Goal: Task Accomplishment & Management: Use online tool/utility

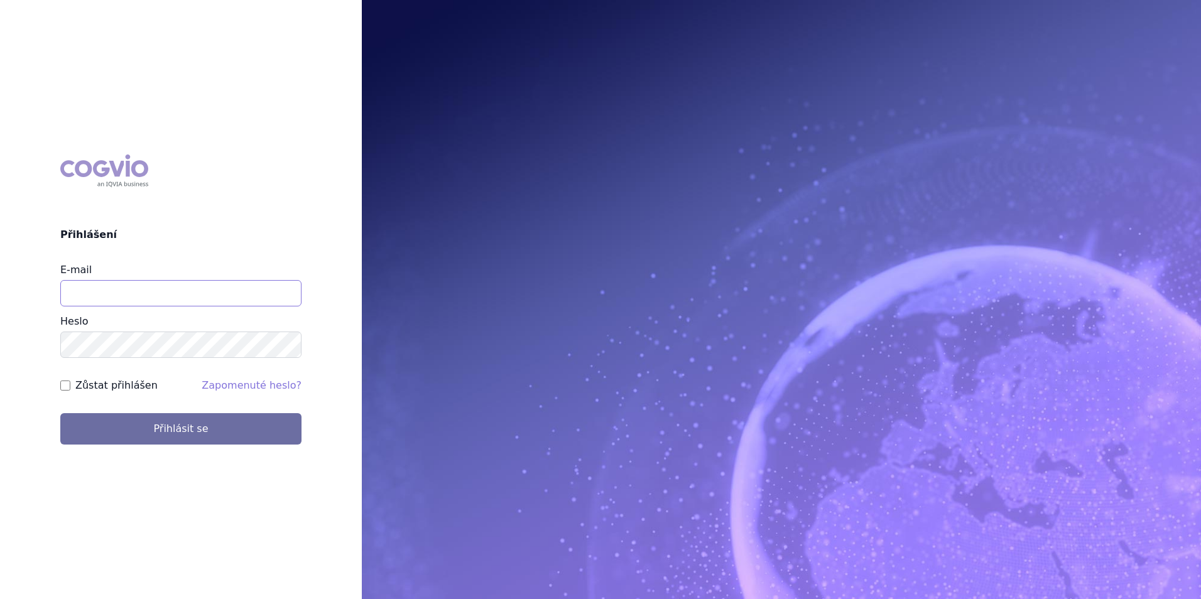
click at [165, 285] on input "E-mail" at bounding box center [180, 293] width 241 height 26
type input "klara.koubkova.ext@boehringer-ingelheim.com"
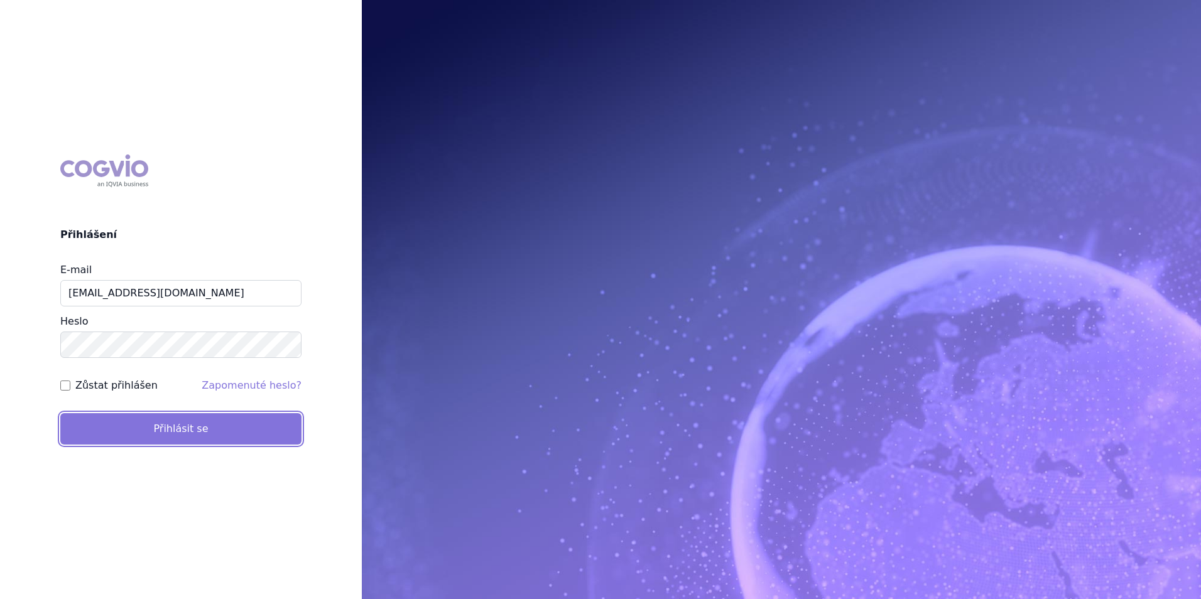
click at [165, 428] on button "Přihlásit se" at bounding box center [180, 428] width 241 height 31
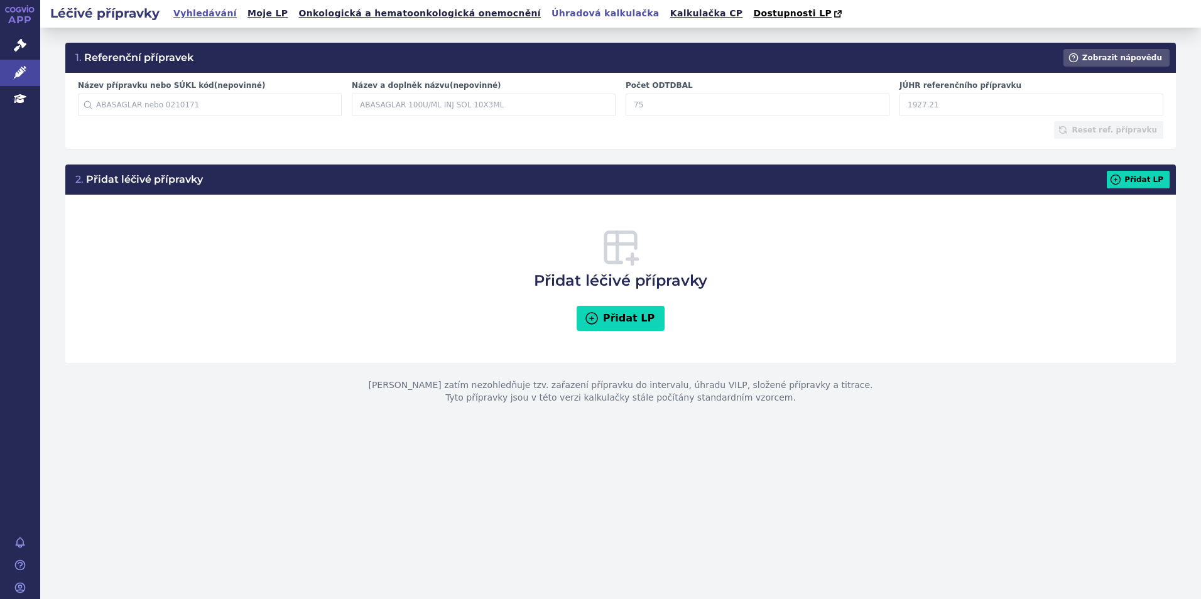
click at [210, 11] on link "Vyhledávání" at bounding box center [205, 13] width 71 height 17
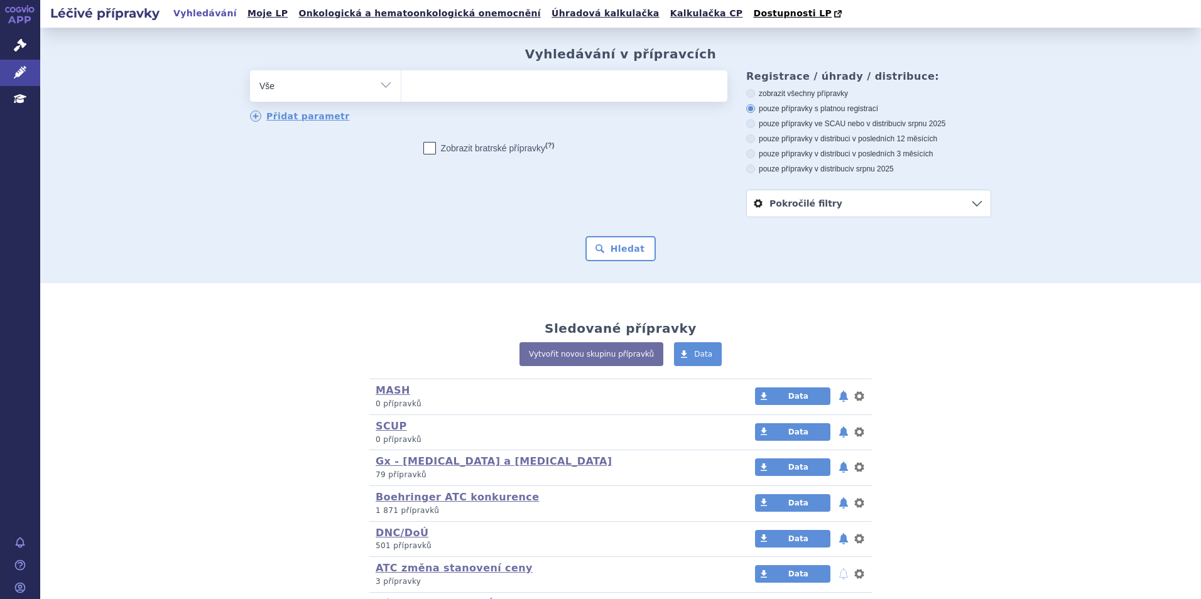
click at [446, 82] on ul at bounding box center [564, 83] width 326 height 26
click at [401, 82] on select at bounding box center [401, 85] width 1 height 31
type input "sp"
type input "spiri"
type input "spiriv"
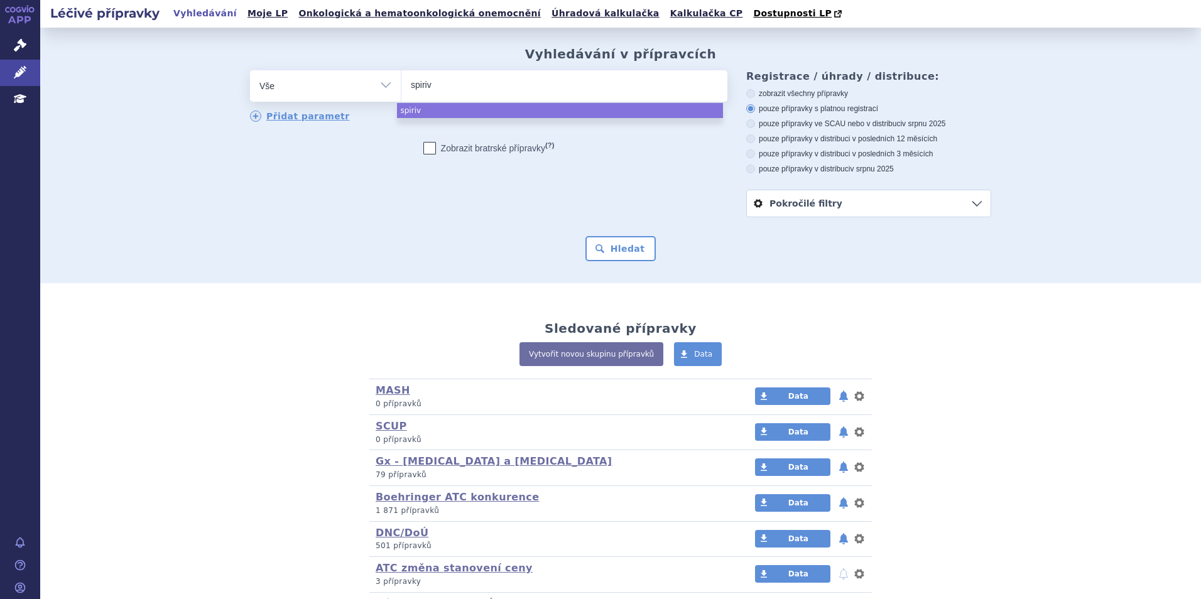
type input "[MEDICAL_DATA]"
click at [585, 236] on button "Hledat" at bounding box center [620, 248] width 71 height 25
select select "[MEDICAL_DATA]"
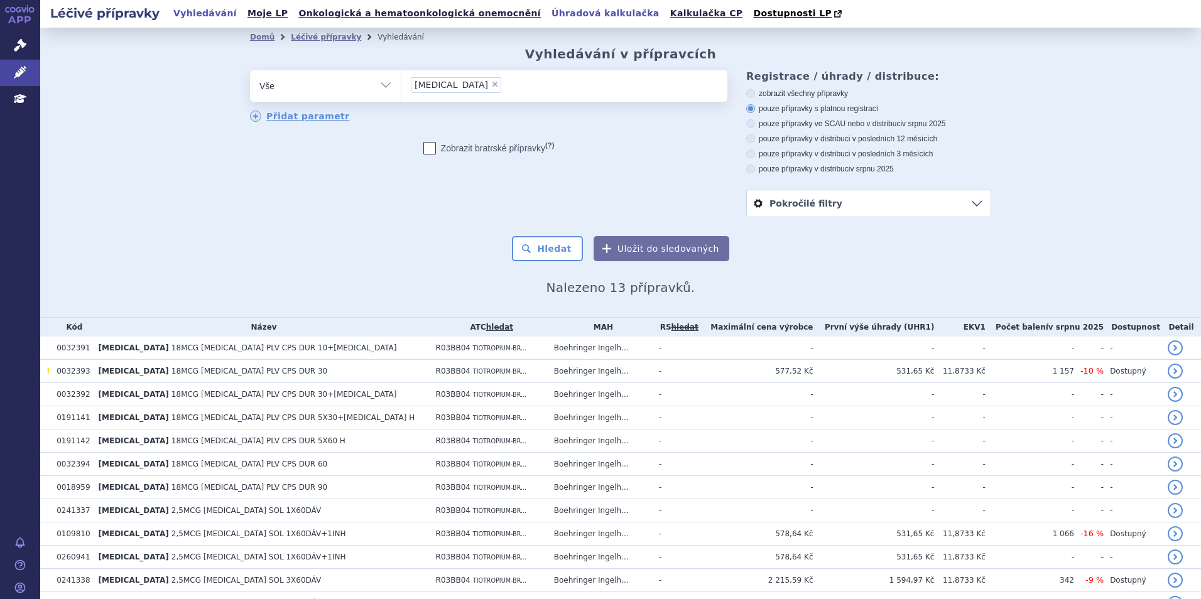
click at [548, 13] on link "Úhradová kalkulačka" at bounding box center [606, 13] width 116 height 17
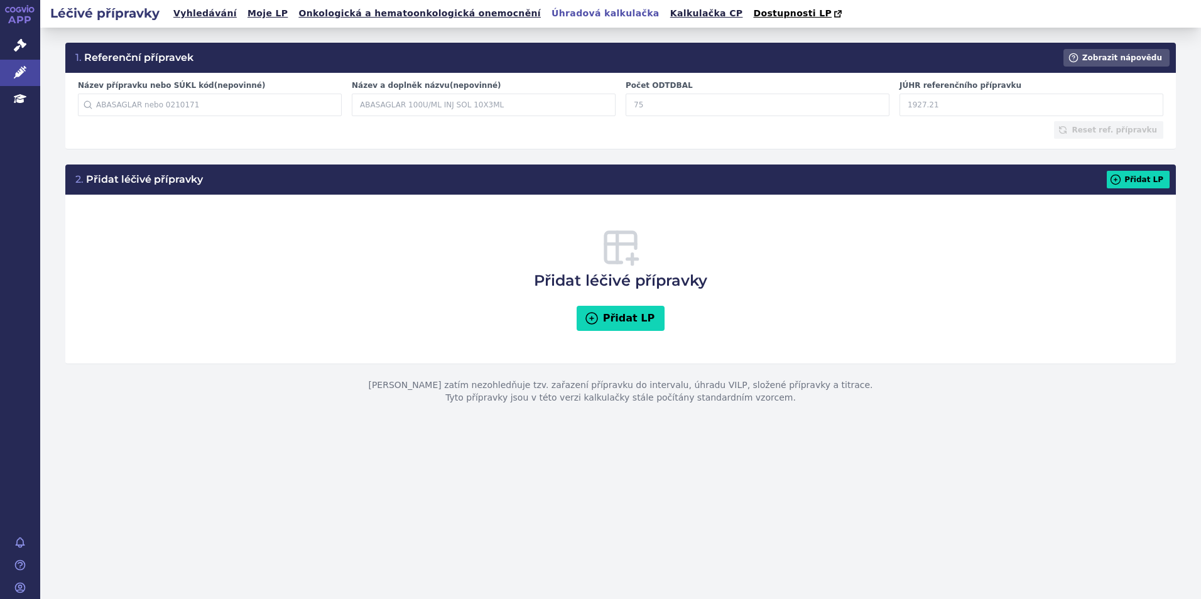
click at [655, 107] on input "Počet ODTDBAL" at bounding box center [757, 105] width 264 height 23
type input "30"
click at [946, 98] on input "JÚHR referenčního přípravku" at bounding box center [1031, 105] width 264 height 23
click at [942, 102] on input "JÚHR referenčního přípravku" at bounding box center [1031, 105] width 264 height 23
type input "356.16"
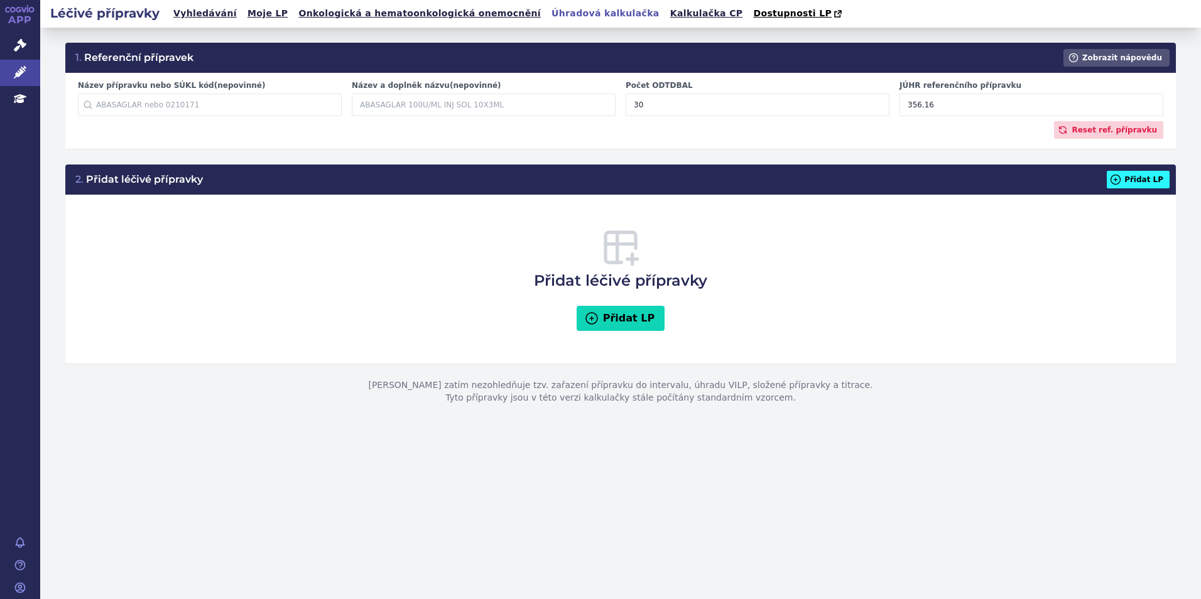
click at [1135, 178] on button "Přidat LP" at bounding box center [1137, 180] width 63 height 18
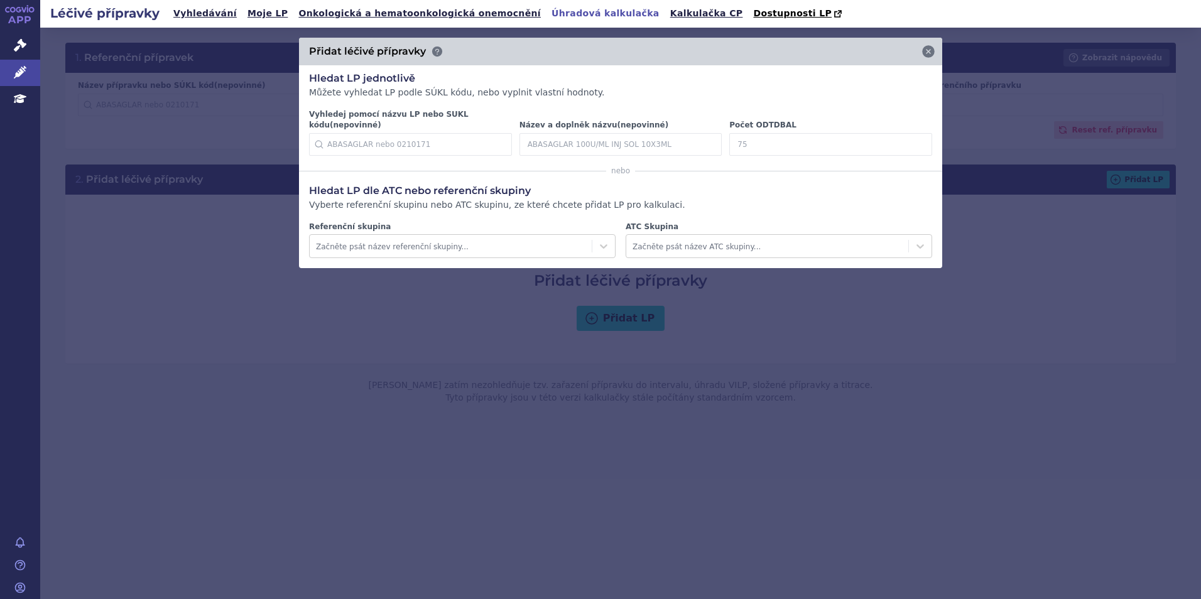
click at [791, 138] on input "Počet ODTDBAL" at bounding box center [830, 144] width 203 height 23
type input "30"
click at [914, 137] on icon at bounding box center [912, 144] width 15 height 15
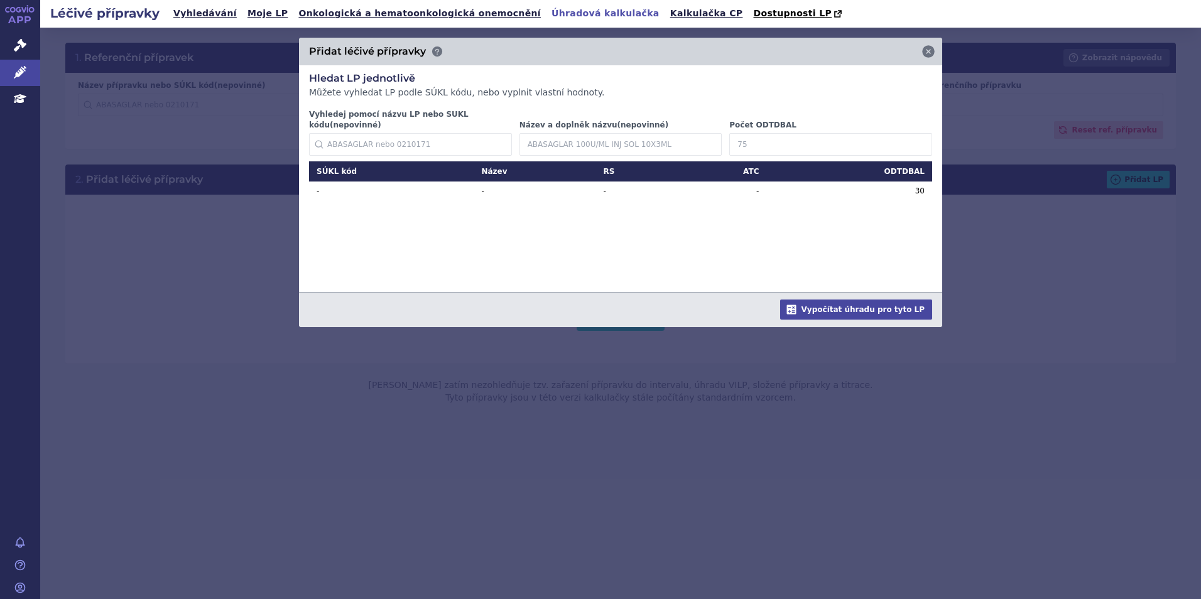
click at [784, 139] on input "Počet ODTDBAL" at bounding box center [830, 144] width 203 height 23
click at [740, 133] on input "180" at bounding box center [805, 144] width 193 height 23
type input "90"
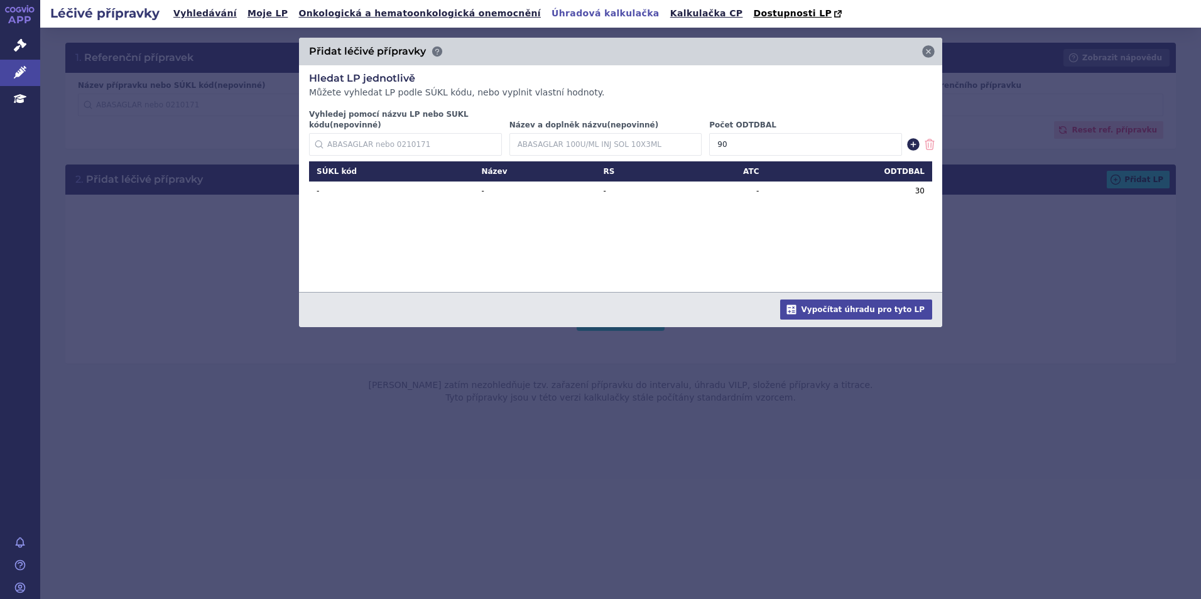
click at [913, 137] on icon at bounding box center [912, 144] width 15 height 15
click at [877, 305] on button "Vypočítat úhradu pro tyto LP" at bounding box center [856, 310] width 152 height 20
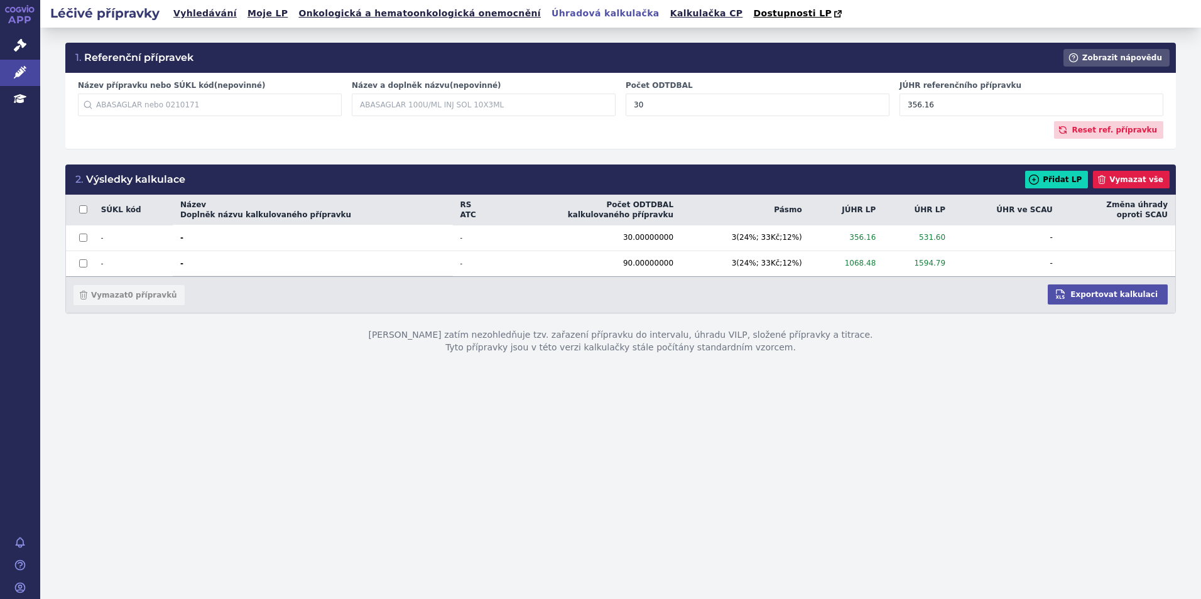
drag, startPoint x: 944, startPoint y: 108, endPoint x: 853, endPoint y: 109, distance: 90.4
click at [853, 109] on div "Název přípravku nebo SÚKL kód (nepovinné) Začněte psát název přípravku nebo SÚK…" at bounding box center [620, 100] width 1095 height 41
type input "320"
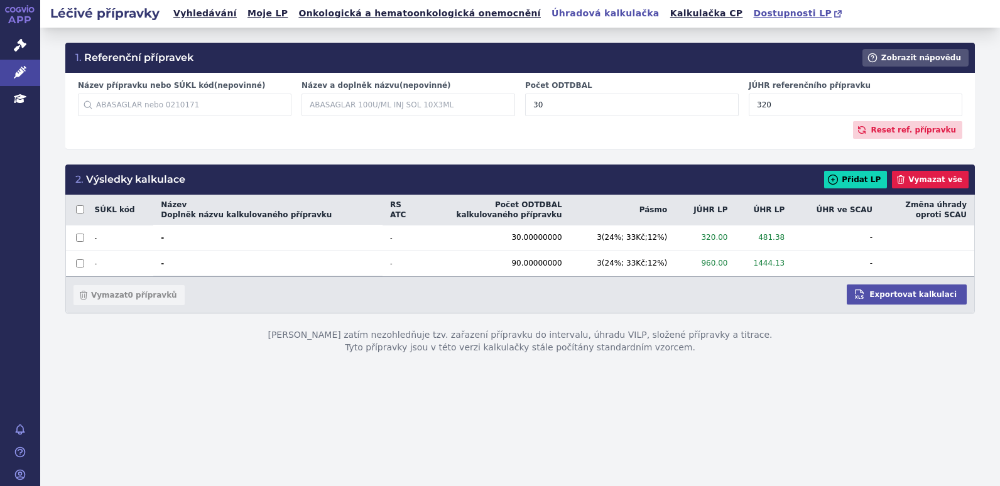
click at [753, 15] on span "Dostupnosti LP" at bounding box center [792, 13] width 78 height 10
